Goal: Check status: Check status

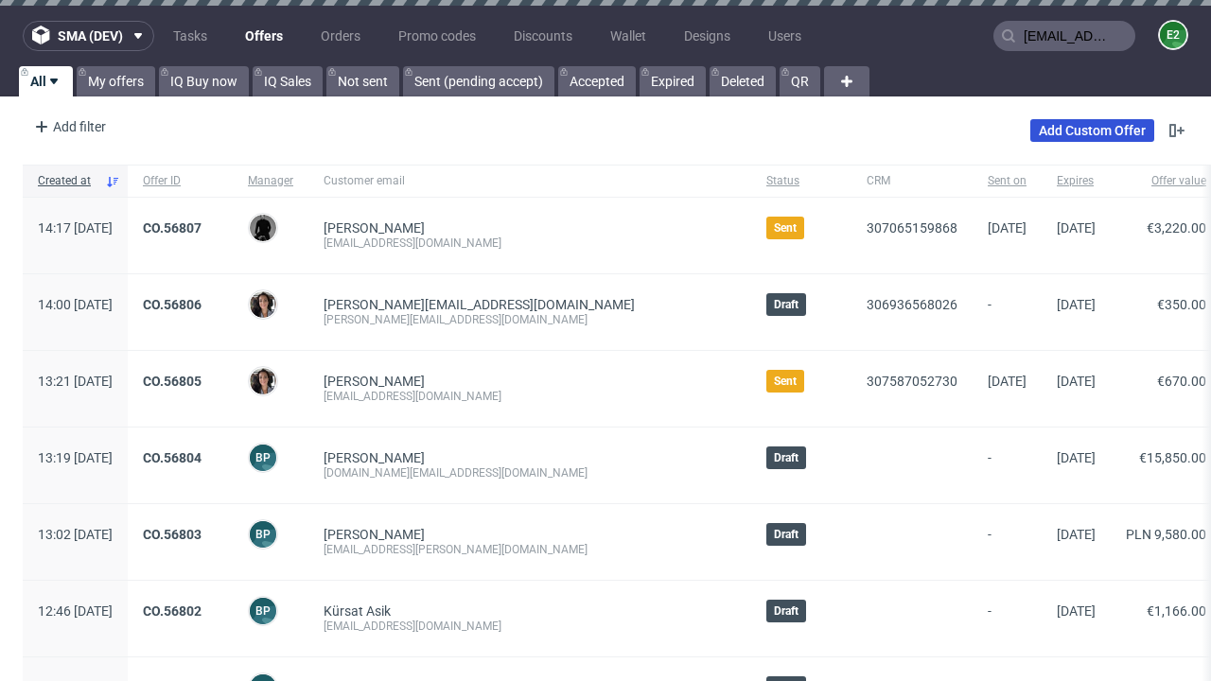
type input "[EMAIL_ADDRESS][DOMAIN_NAME]"
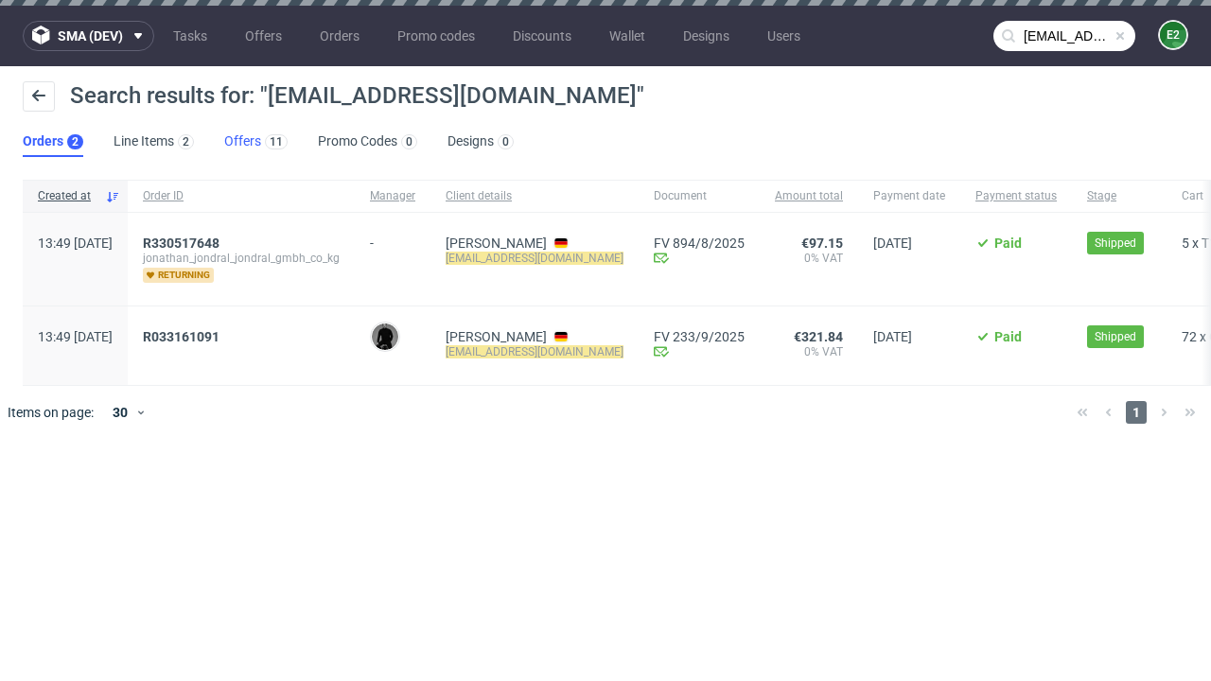
click at [256, 142] on link "Offers 11" at bounding box center [255, 142] width 63 height 30
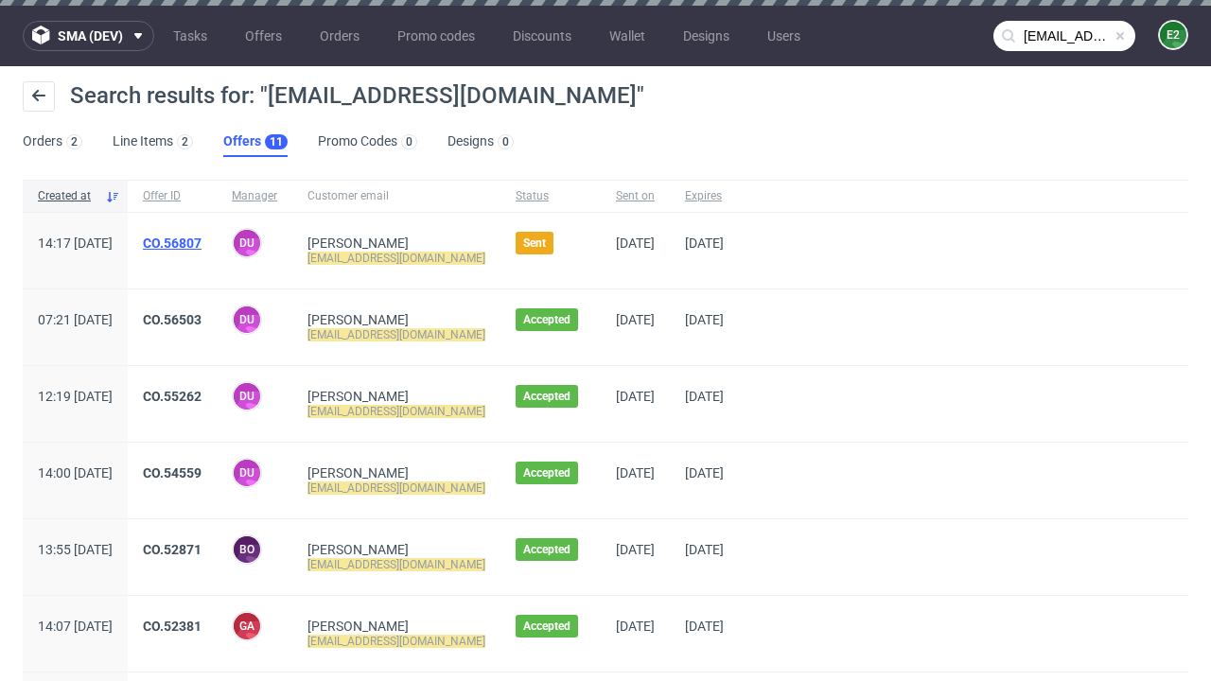
click at [202, 243] on link "CO.56807" at bounding box center [172, 243] width 59 height 15
